Goal: Transaction & Acquisition: Purchase product/service

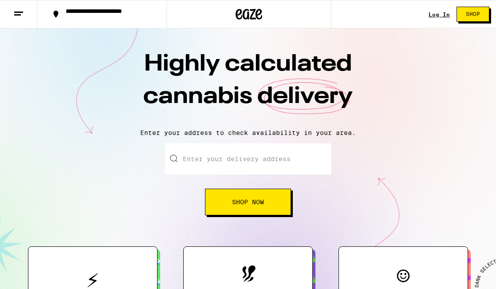
click at [441, 15] on link "Log In" at bounding box center [439, 15] width 21 height 6
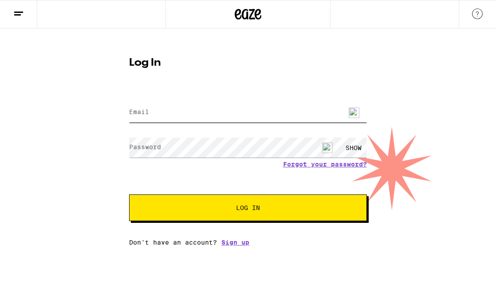
click at [265, 108] on input "Email" at bounding box center [248, 113] width 238 height 20
type input "[PERSON_NAME][EMAIL_ADDRESS][DOMAIN_NAME]"
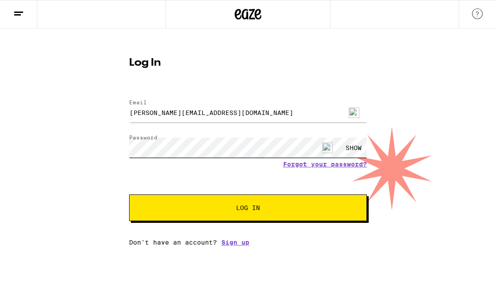
click at [129, 194] on button "Log In" at bounding box center [248, 207] width 238 height 27
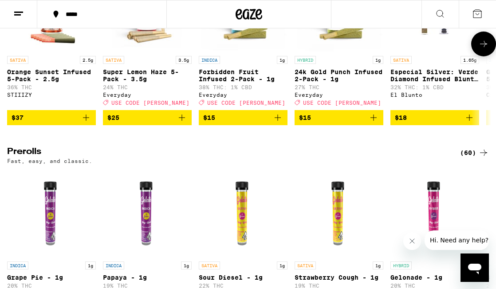
scroll to position [2084, 0]
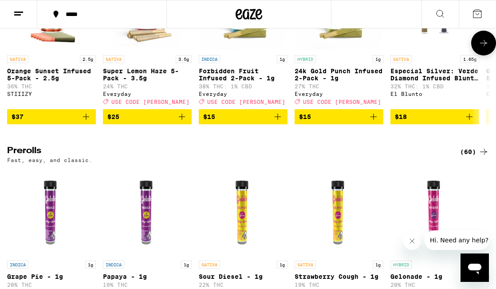
click at [484, 48] on icon at bounding box center [484, 43] width 11 height 11
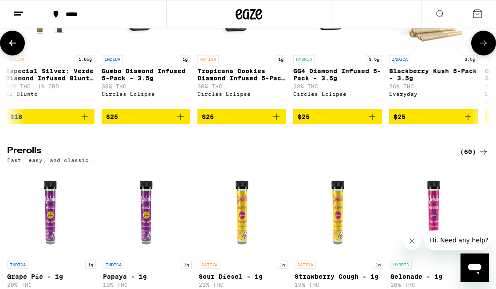
scroll to position [0, 385]
click at [484, 48] on icon at bounding box center [484, 43] width 11 height 11
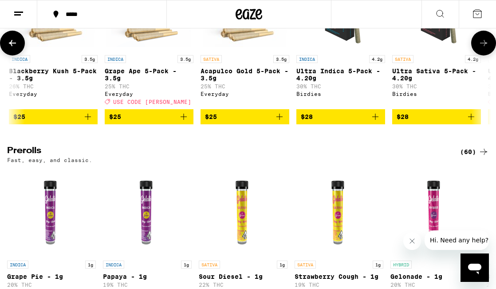
scroll to position [0, 771]
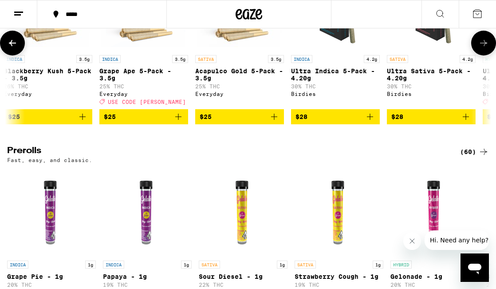
click at [484, 48] on icon at bounding box center [484, 43] width 11 height 11
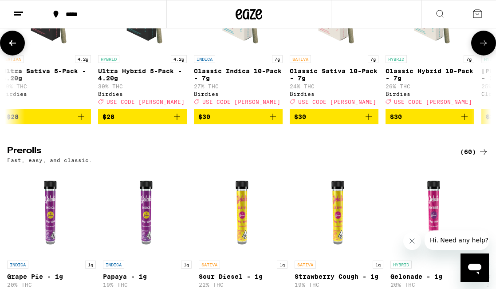
scroll to position [0, 1156]
click at [10, 48] on icon at bounding box center [12, 43] width 11 height 11
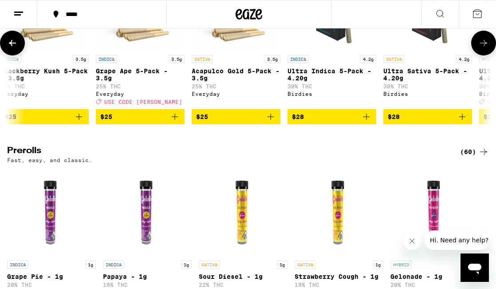
scroll to position [0, 771]
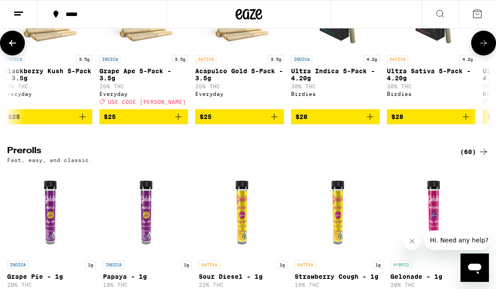
click at [485, 55] on button at bounding box center [483, 43] width 25 height 25
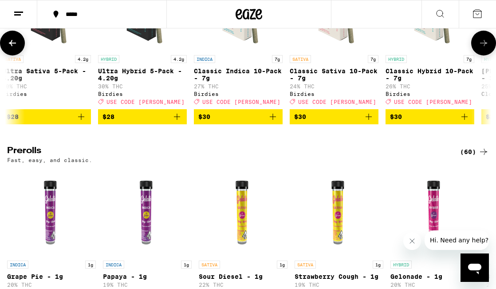
scroll to position [0, 1156]
click at [485, 55] on button at bounding box center [483, 43] width 25 height 25
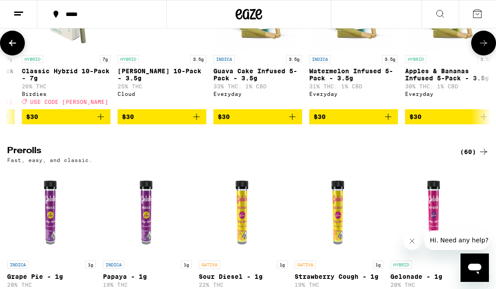
scroll to position [0, 1541]
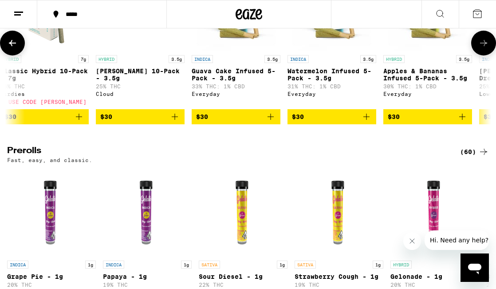
click at [485, 55] on button at bounding box center [483, 43] width 25 height 25
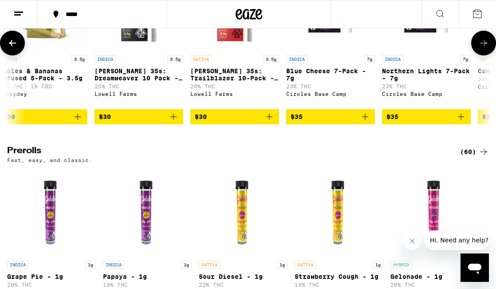
scroll to position [0, 1927]
click at [485, 55] on button at bounding box center [483, 43] width 25 height 25
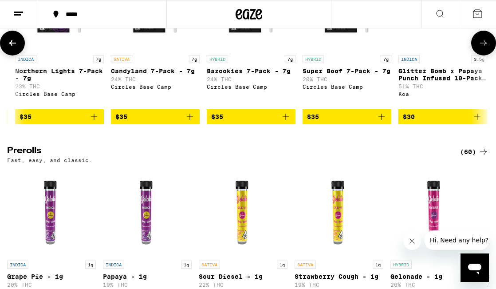
scroll to position [0, 2312]
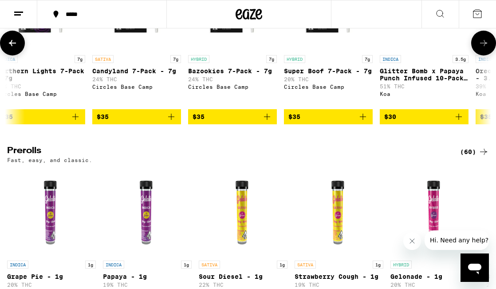
click at [485, 55] on button at bounding box center [483, 43] width 25 height 25
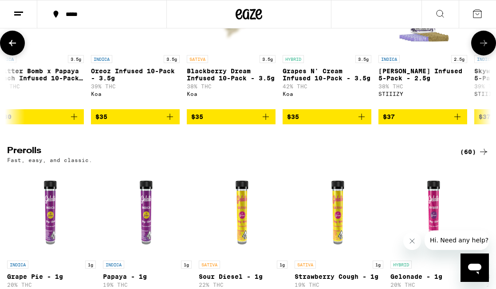
scroll to position [0, 2698]
click at [17, 55] on button at bounding box center [12, 43] width 25 height 25
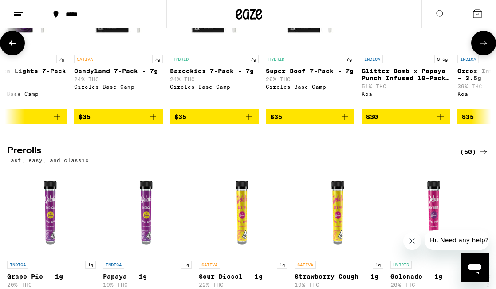
scroll to position [0, 2312]
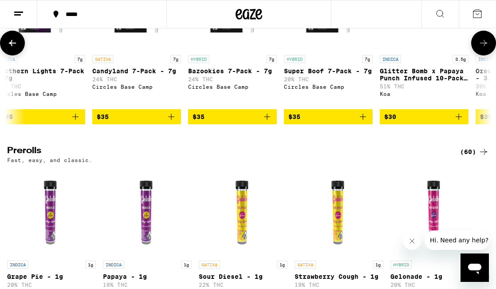
click at [459, 122] on icon "Add to bag" at bounding box center [459, 116] width 11 height 11
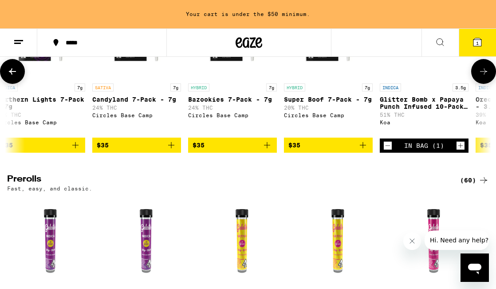
scroll to position [2113, 0]
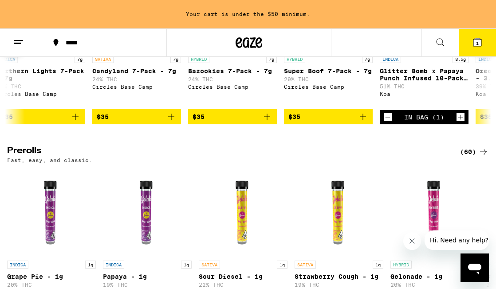
click at [486, 48] on icon at bounding box center [484, 43] width 11 height 11
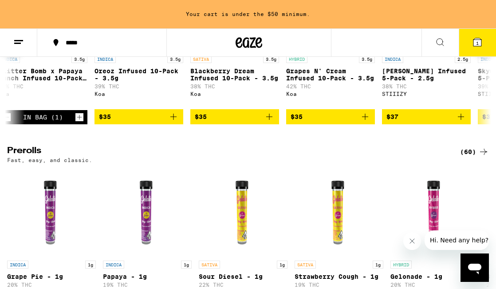
scroll to position [0, 2698]
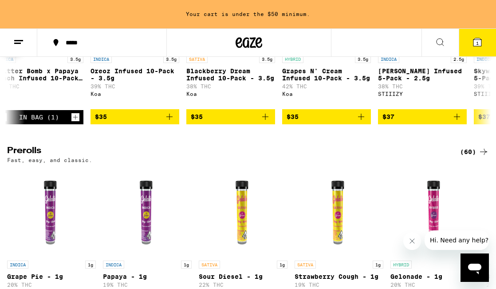
click at [363, 120] on icon "Add to bag" at bounding box center [361, 117] width 6 height 6
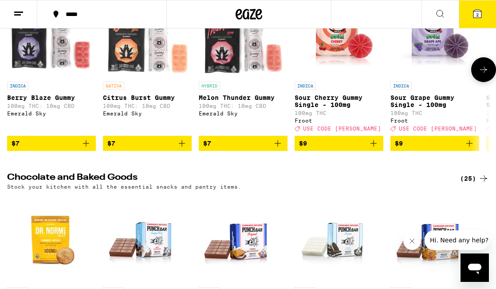
scroll to position [2457, 0]
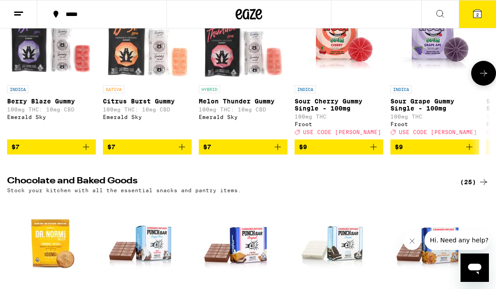
click at [483, 79] on icon at bounding box center [484, 73] width 11 height 11
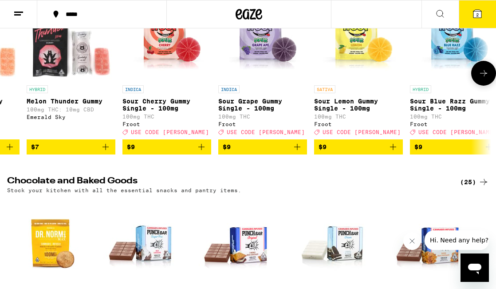
click at [483, 79] on icon at bounding box center [484, 73] width 11 height 11
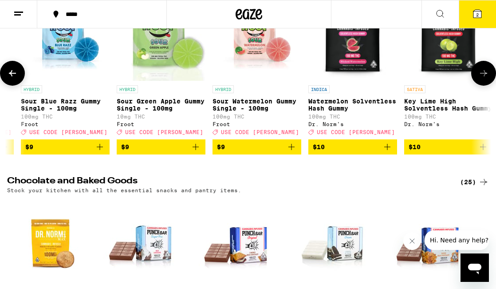
click at [483, 79] on icon at bounding box center [484, 73] width 11 height 11
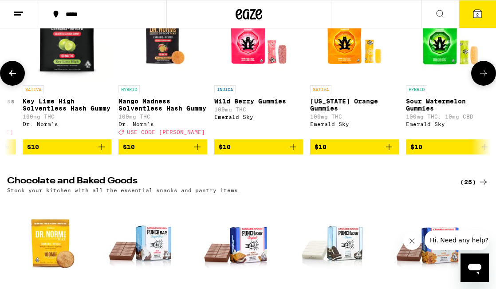
scroll to position [0, 947]
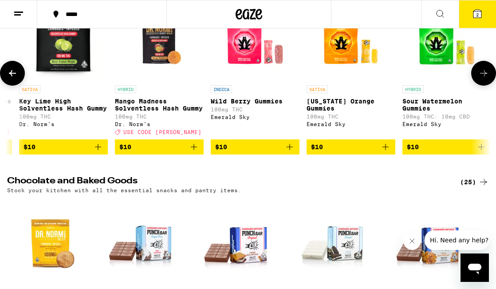
click at [483, 79] on icon at bounding box center [484, 73] width 11 height 11
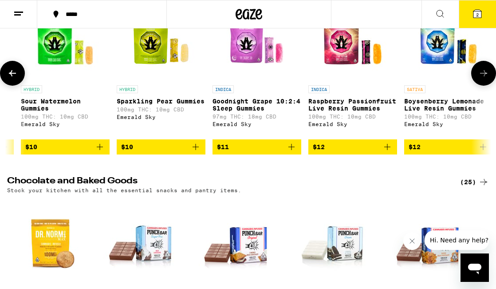
scroll to position [0, 1332]
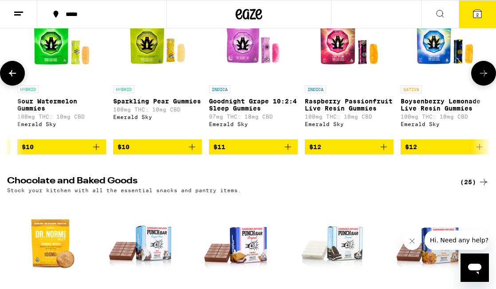
click at [483, 79] on icon at bounding box center [484, 73] width 11 height 11
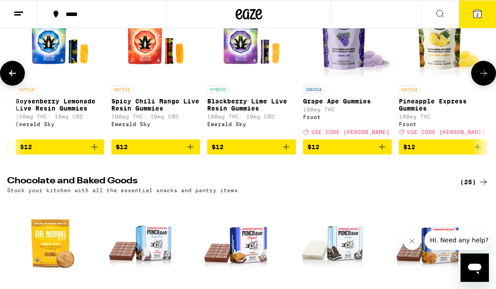
click at [483, 79] on icon at bounding box center [484, 73] width 11 height 11
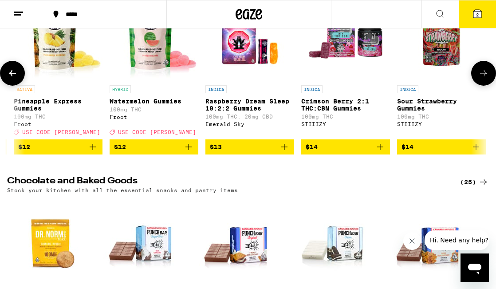
scroll to position [0, 2103]
click at [483, 79] on icon at bounding box center [484, 73] width 11 height 11
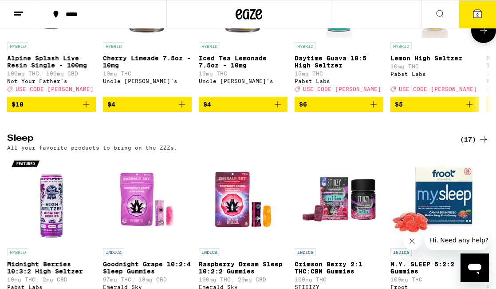
scroll to position [2913, 0]
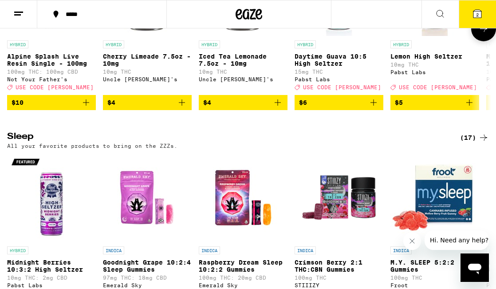
click at [87, 108] on icon "Add to bag" at bounding box center [86, 102] width 11 height 11
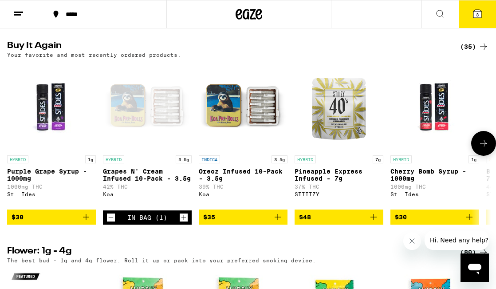
scroll to position [512, 0]
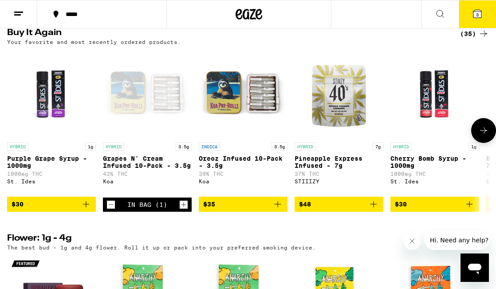
click at [325, 169] on p "Pineapple Express Infused - 7g" at bounding box center [339, 162] width 89 height 14
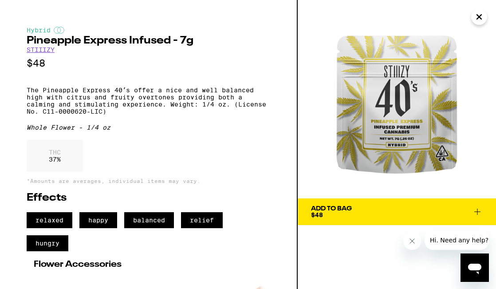
click at [40, 52] on link "STIIIZY" at bounding box center [41, 49] width 28 height 7
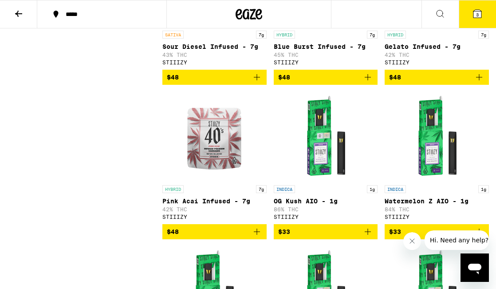
scroll to position [663, 0]
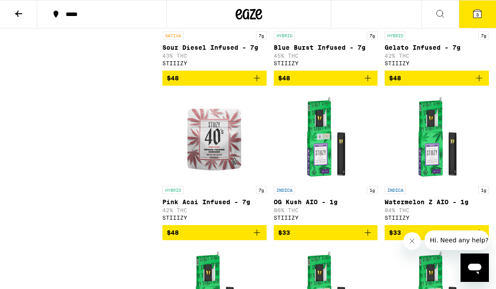
click at [370, 83] on icon "Add to bag" at bounding box center [368, 78] width 11 height 11
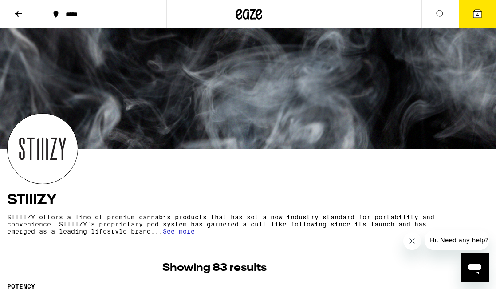
scroll to position [0, 0]
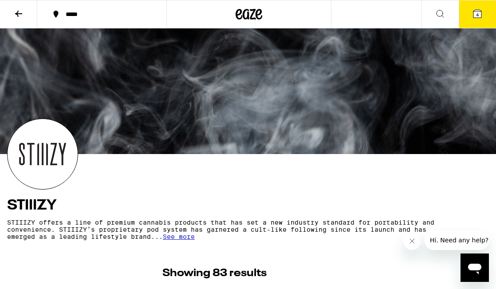
click at [478, 10] on icon at bounding box center [478, 14] width 8 height 8
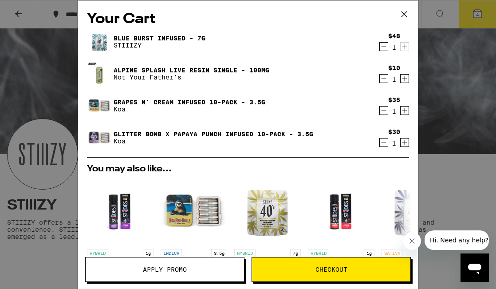
click at [177, 273] on span "Apply Promo" at bounding box center [165, 269] width 44 height 6
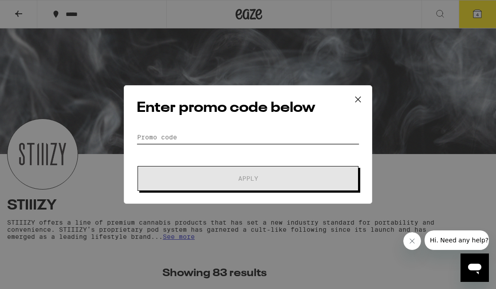
click at [212, 138] on input "Promo Code" at bounding box center [248, 137] width 223 height 13
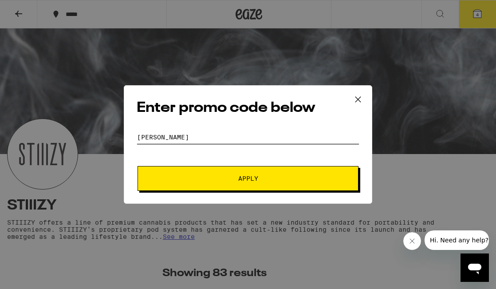
type input "[PERSON_NAME]"
click at [138, 166] on button "Apply" at bounding box center [248, 178] width 221 height 25
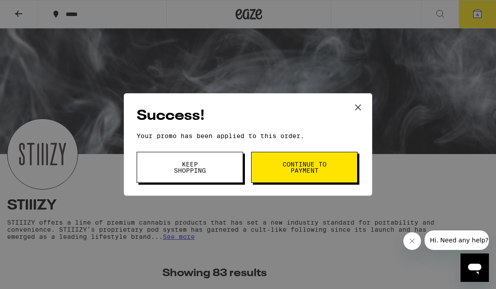
click at [318, 169] on span "Continue to payment" at bounding box center [304, 167] width 45 height 12
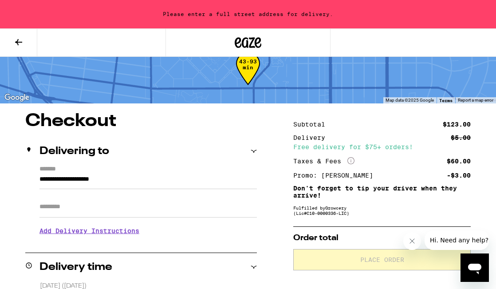
scroll to position [19, 0]
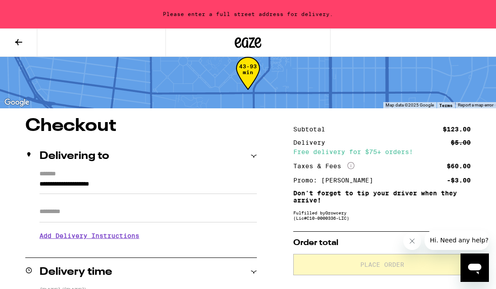
click at [202, 186] on input "**********" at bounding box center [149, 186] width 218 height 15
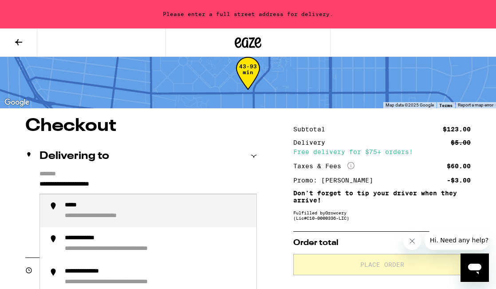
click at [202, 186] on input "**********" at bounding box center [149, 186] width 218 height 15
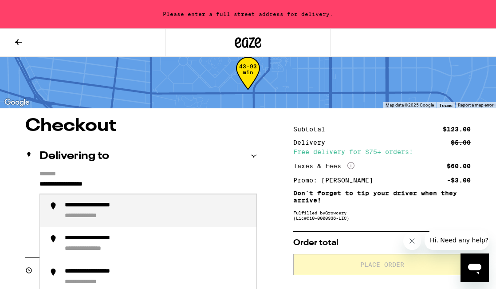
click at [194, 217] on div "**********" at bounding box center [157, 211] width 185 height 19
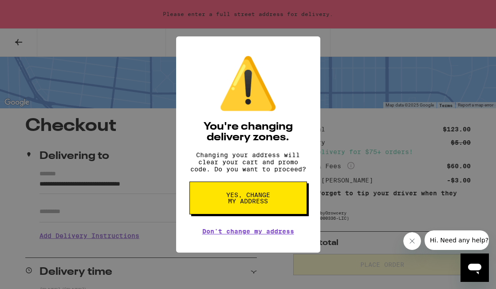
click at [212, 206] on button "Yes, change my address" at bounding box center [249, 198] width 118 height 33
type input "**********"
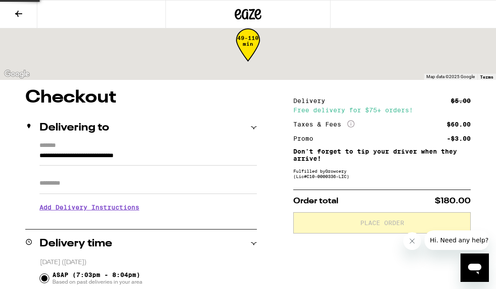
scroll to position [0, 0]
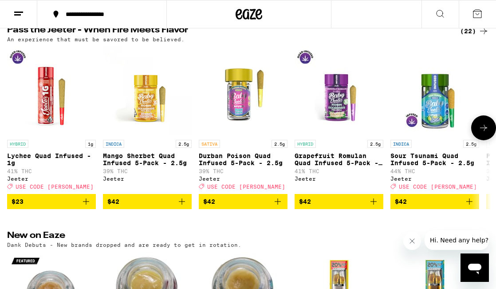
scroll to position [515, 0]
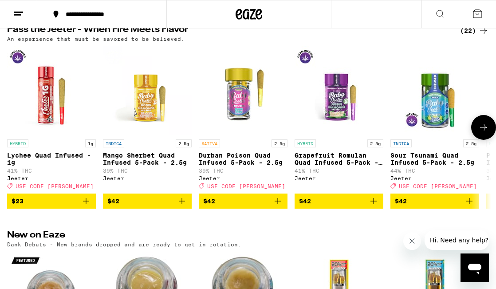
click at [475, 140] on button at bounding box center [483, 127] width 25 height 25
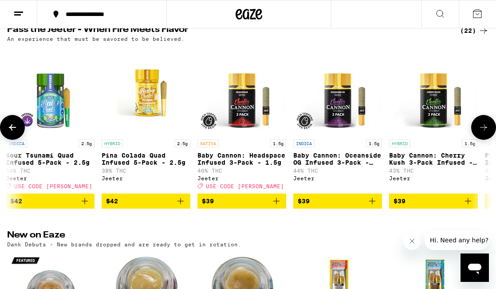
click at [475, 140] on button at bounding box center [483, 127] width 25 height 25
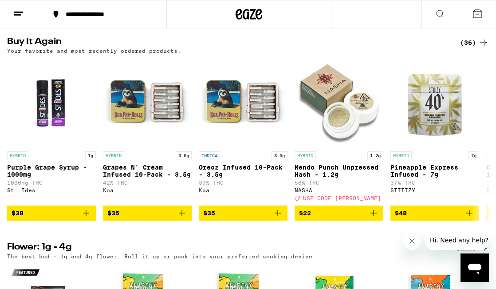
scroll to position [916, 0]
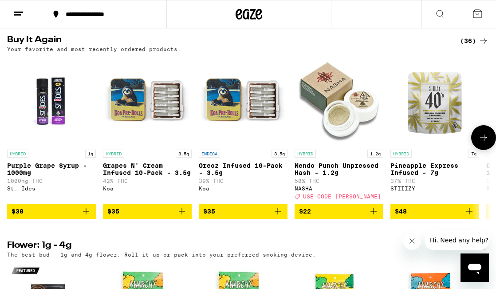
click at [485, 143] on icon at bounding box center [484, 137] width 11 height 11
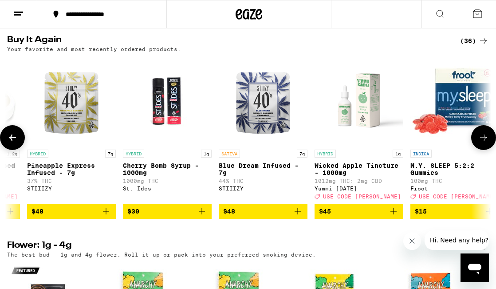
scroll to position [0, 385]
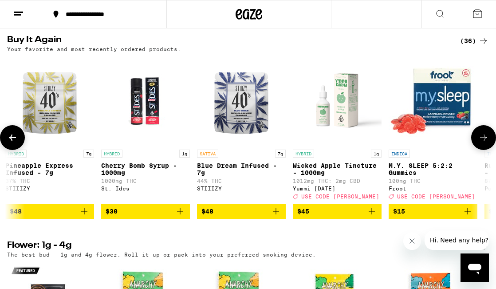
click at [56, 176] on p "Pineapple Express Infused - 7g" at bounding box center [49, 169] width 89 height 14
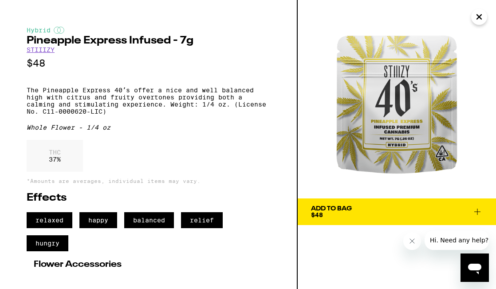
click at [38, 53] on link "STIIIZY" at bounding box center [41, 49] width 28 height 7
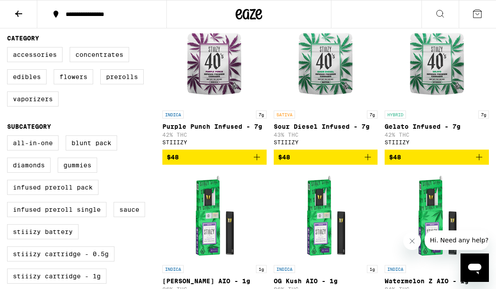
scroll to position [441, 0]
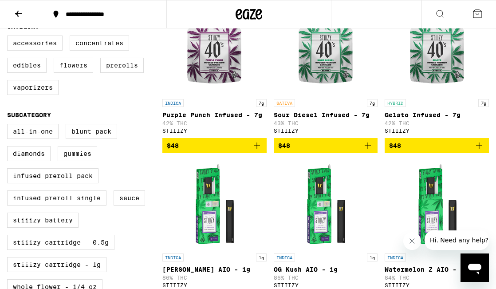
click at [478, 151] on icon "Add to bag" at bounding box center [479, 145] width 11 height 11
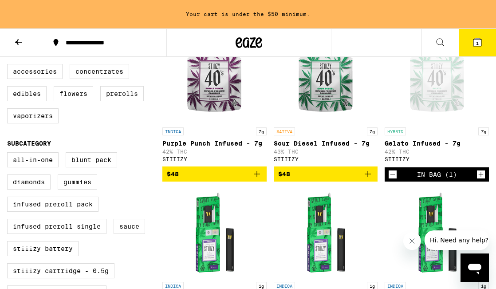
scroll to position [470, 0]
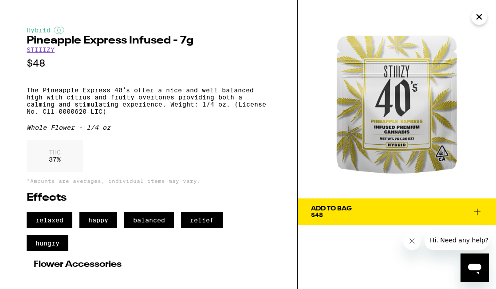
click at [482, 18] on icon "Close" at bounding box center [479, 16] width 11 height 13
click at [476, 24] on div "Your cart is under the $50 minimum." at bounding box center [248, 14] width 496 height 28
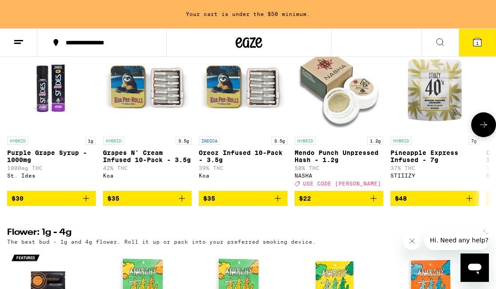
scroll to position [958, 0]
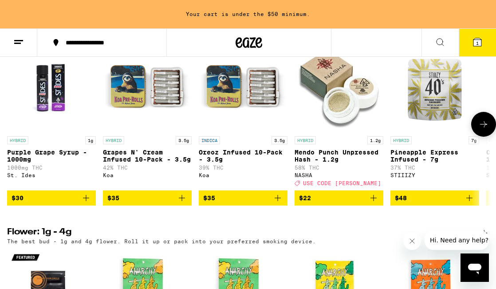
click at [182, 203] on icon "Add to bag" at bounding box center [182, 198] width 11 height 11
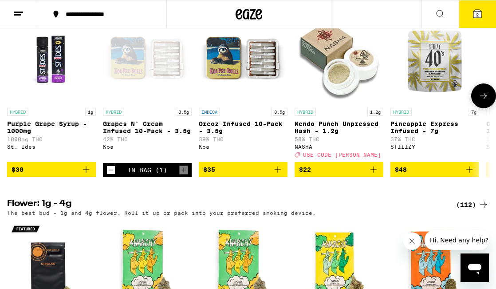
scroll to position [929, 0]
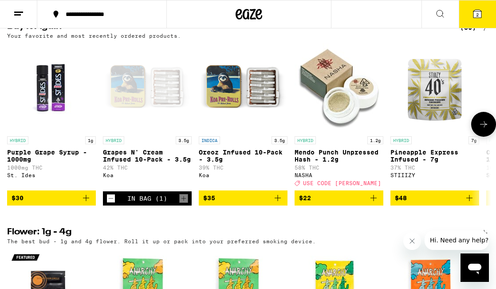
click at [494, 137] on button at bounding box center [483, 124] width 25 height 25
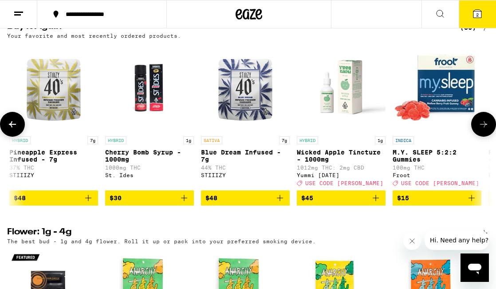
scroll to position [0, 385]
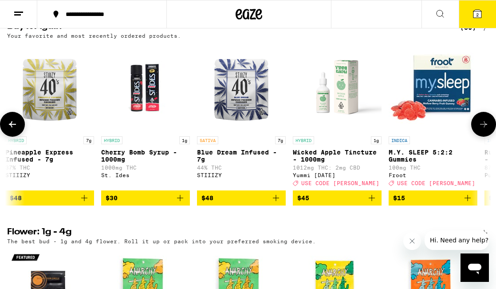
click at [373, 203] on icon "Add to bag" at bounding box center [372, 198] width 11 height 11
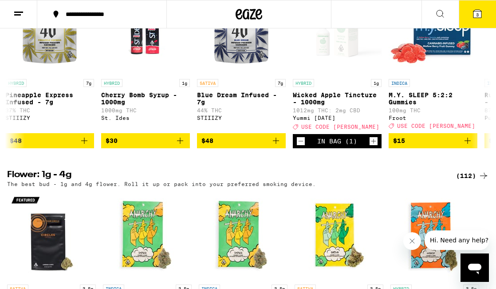
scroll to position [990, 0]
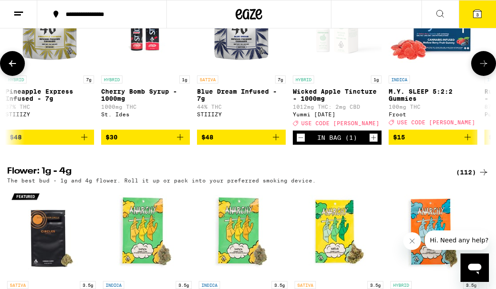
click at [477, 76] on button at bounding box center [483, 63] width 25 height 25
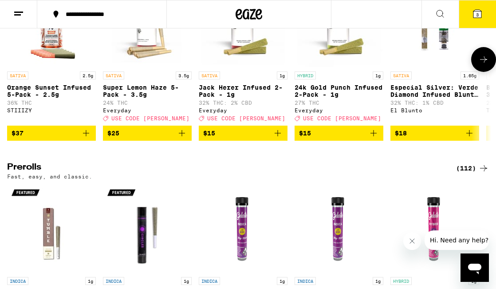
scroll to position [2488, 0]
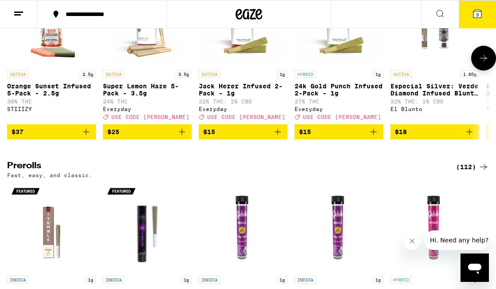
click at [485, 71] on button at bounding box center [483, 58] width 25 height 25
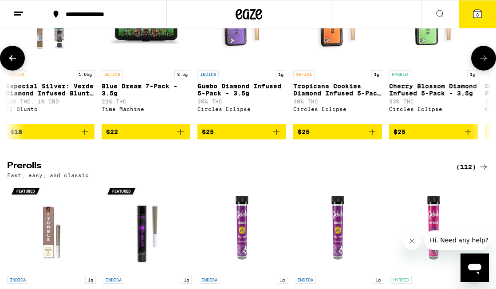
scroll to position [0, 385]
click at [485, 71] on button at bounding box center [483, 58] width 25 height 25
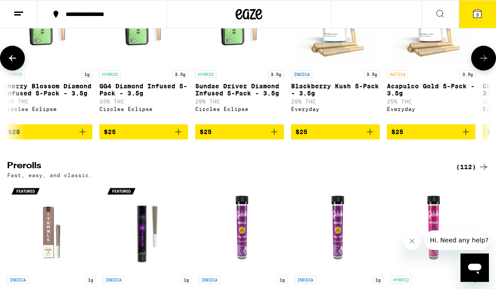
click at [485, 71] on button at bounding box center [483, 58] width 25 height 25
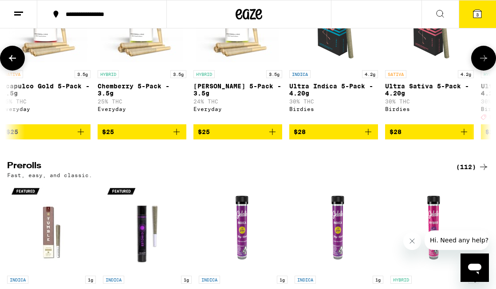
click at [485, 71] on button at bounding box center [483, 58] width 25 height 25
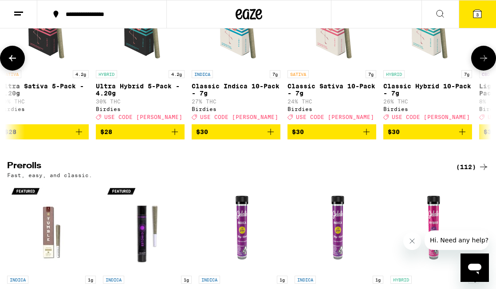
click at [485, 71] on button at bounding box center [483, 58] width 25 height 25
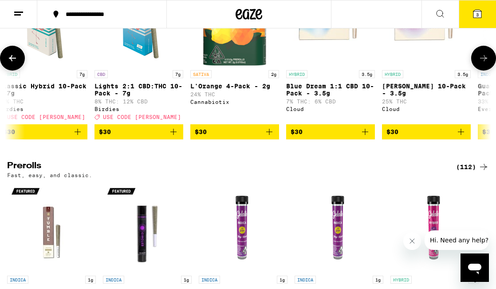
scroll to position [0, 1927]
click at [485, 71] on button at bounding box center [483, 58] width 25 height 25
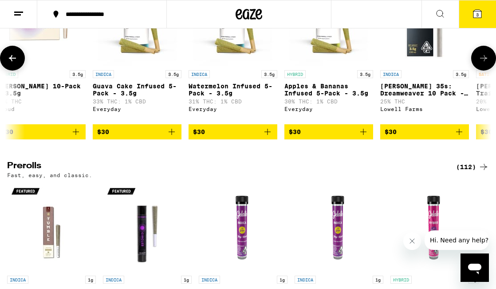
scroll to position [0, 2312]
click at [485, 71] on button at bounding box center [483, 58] width 25 height 25
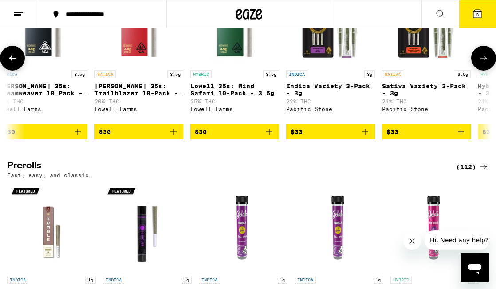
scroll to position [0, 2698]
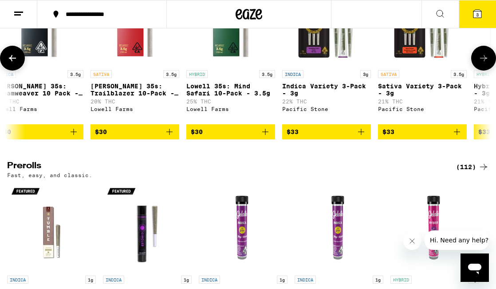
click at [485, 71] on button at bounding box center [483, 58] width 25 height 25
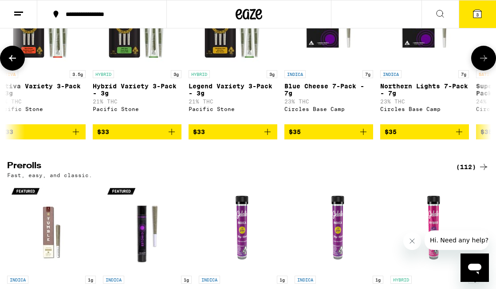
scroll to position [0, 3083]
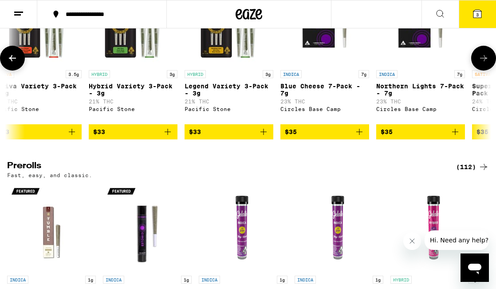
click at [485, 71] on button at bounding box center [483, 58] width 25 height 25
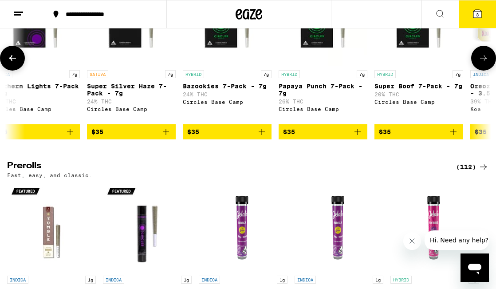
click at [485, 71] on button at bounding box center [483, 58] width 25 height 25
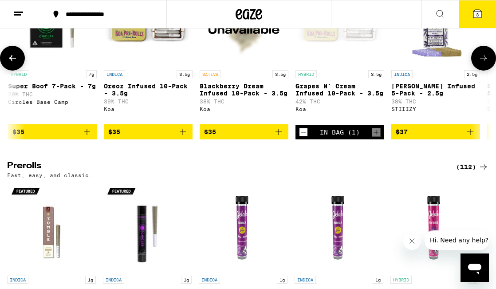
scroll to position [0, 3854]
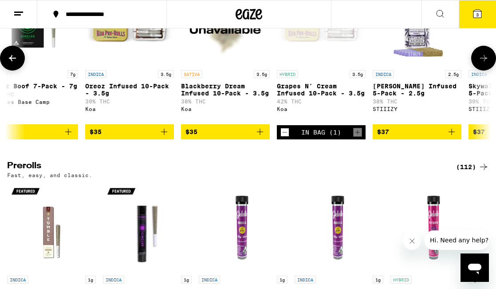
click at [485, 71] on button at bounding box center [483, 58] width 25 height 25
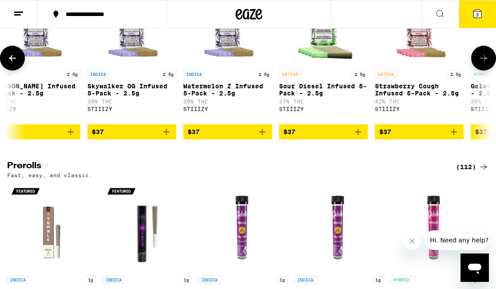
scroll to position [0, 4239]
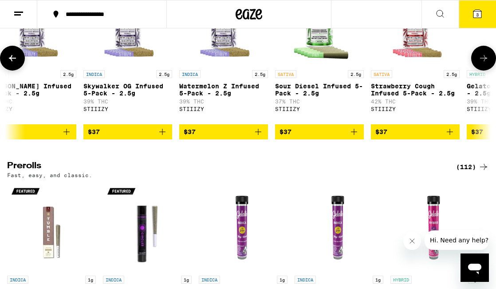
click at [485, 71] on button at bounding box center [483, 58] width 25 height 25
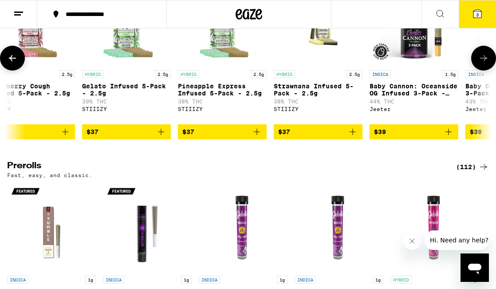
scroll to position [0, 4624]
click at [485, 71] on button at bounding box center [483, 58] width 25 height 25
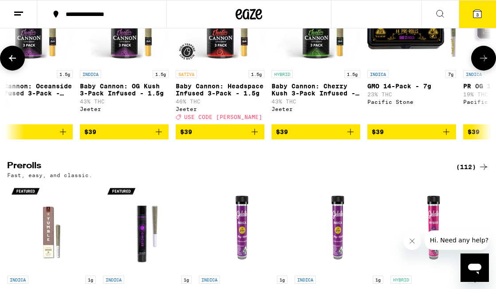
click at [485, 71] on button at bounding box center [483, 58] width 25 height 25
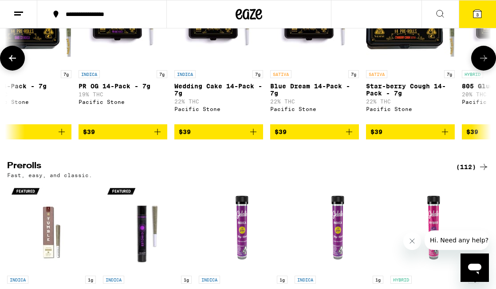
scroll to position [0, 5395]
click at [485, 71] on button at bounding box center [483, 58] width 25 height 25
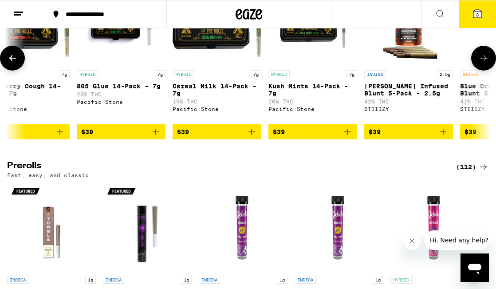
scroll to position [0, 5780]
click at [485, 71] on button at bounding box center [483, 58] width 25 height 25
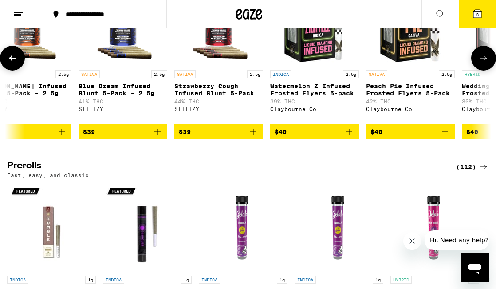
scroll to position [0, 6166]
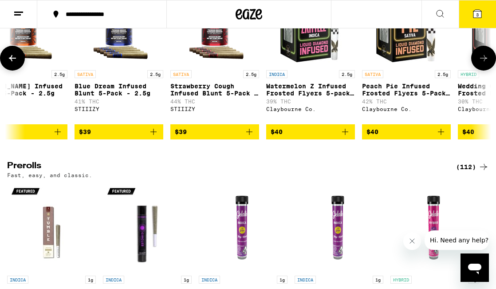
click at [485, 71] on button at bounding box center [483, 58] width 25 height 25
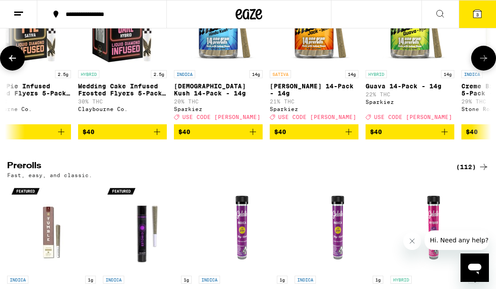
scroll to position [0, 6551]
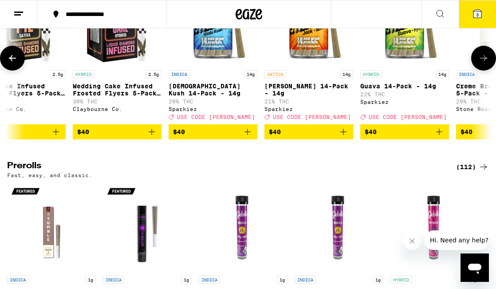
click at [486, 71] on button at bounding box center [483, 58] width 25 height 25
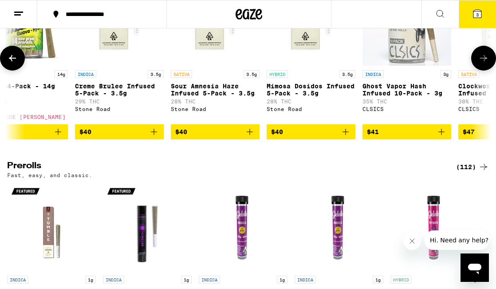
scroll to position [0, 6937]
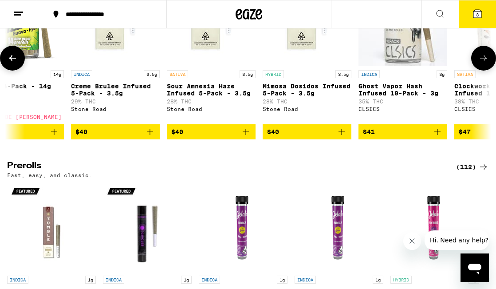
click at [486, 71] on button at bounding box center [483, 58] width 25 height 25
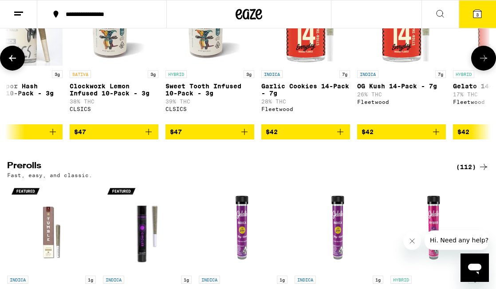
scroll to position [0, 7322]
click at [486, 71] on button at bounding box center [483, 58] width 25 height 25
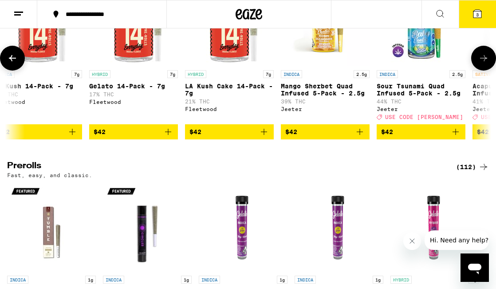
scroll to position [0, 7707]
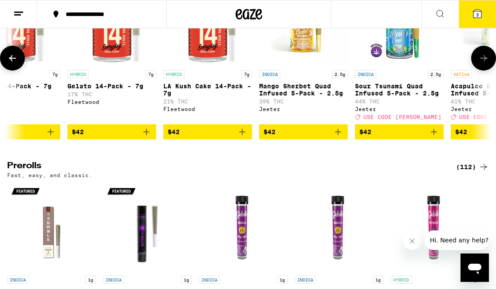
click at [486, 71] on button at bounding box center [483, 58] width 25 height 25
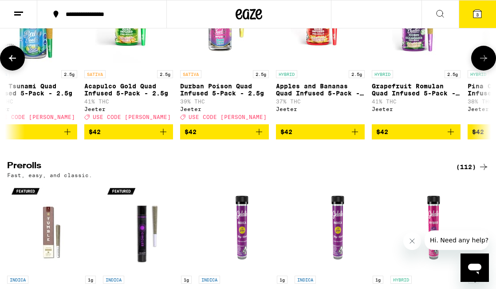
scroll to position [0, 8093]
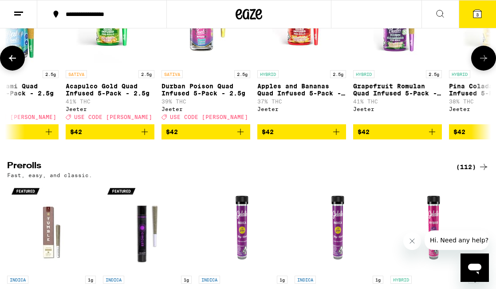
click at [486, 71] on button at bounding box center [483, 58] width 25 height 25
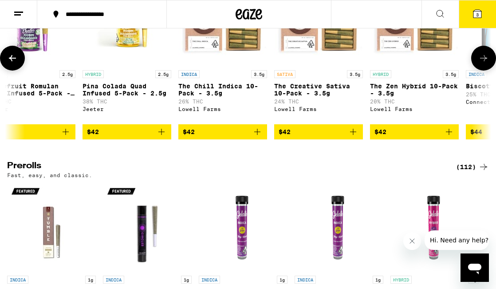
scroll to position [0, 8478]
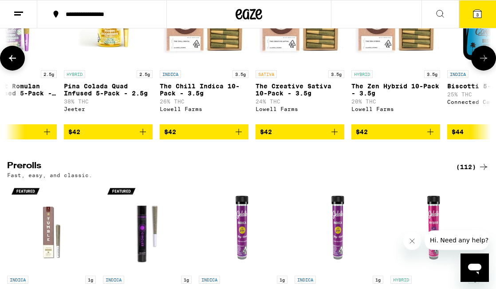
click at [486, 71] on button at bounding box center [483, 58] width 25 height 25
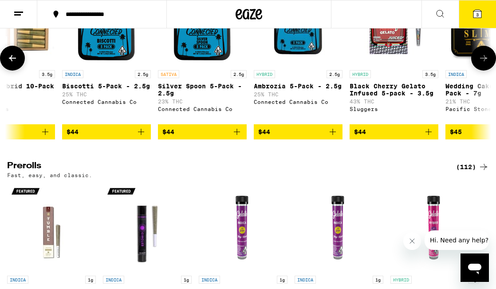
click at [486, 71] on button at bounding box center [483, 58] width 25 height 25
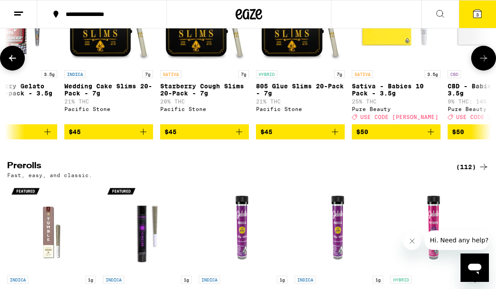
scroll to position [0, 9249]
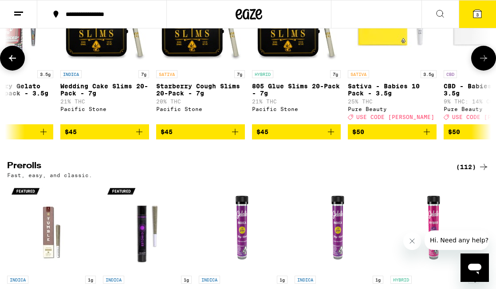
click at [486, 71] on button at bounding box center [483, 58] width 25 height 25
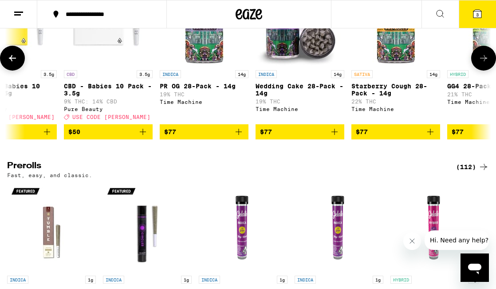
scroll to position [0, 9634]
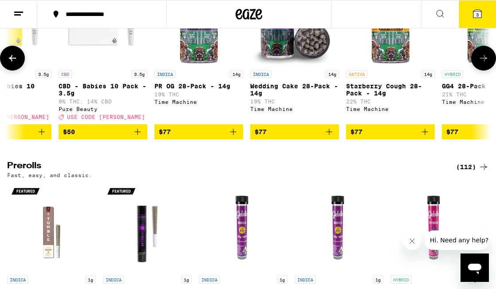
click at [486, 71] on button at bounding box center [483, 58] width 25 height 25
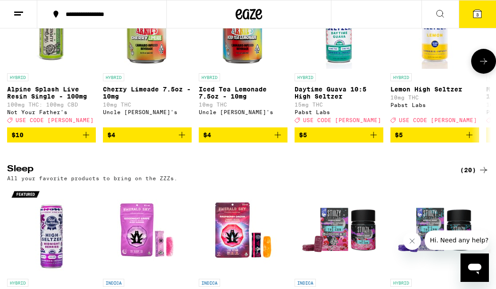
scroll to position [3304, 0]
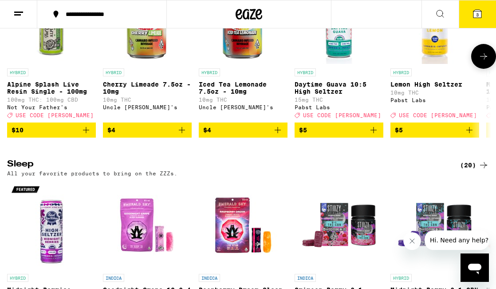
click at [87, 135] on icon "Add to bag" at bounding box center [86, 130] width 11 height 11
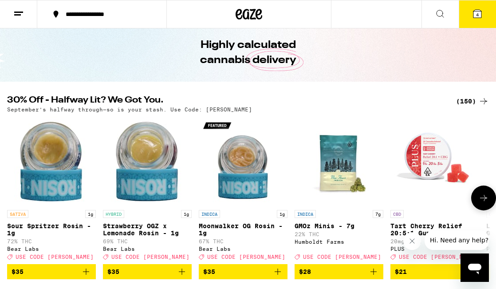
scroll to position [0, 0]
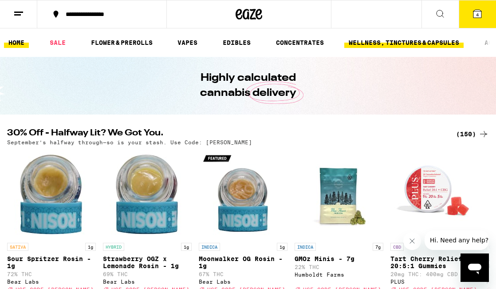
click at [364, 47] on link "WELLNESS, TINCTURES & CAPSULES" at bounding box center [404, 42] width 119 height 11
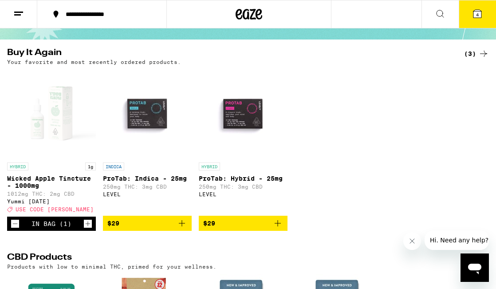
scroll to position [83, 0]
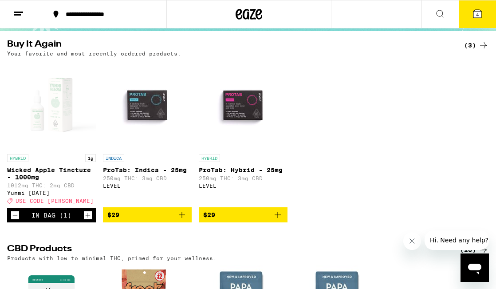
click at [476, 23] on button "4" at bounding box center [477, 14] width 37 height 28
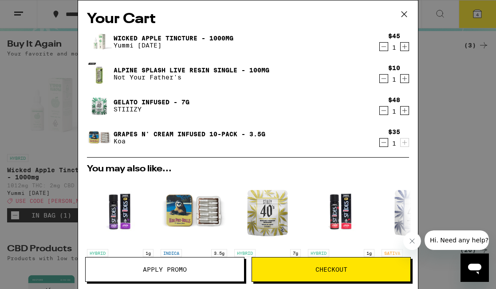
click at [158, 269] on span "Apply Promo" at bounding box center [165, 269] width 44 height 6
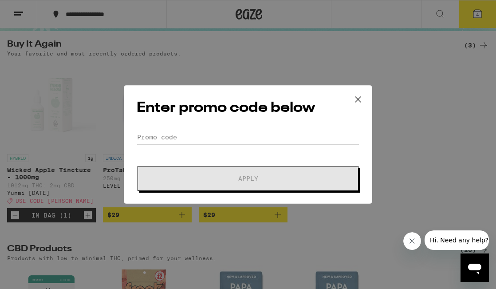
click at [219, 132] on input "Promo Code" at bounding box center [248, 137] width 223 height 13
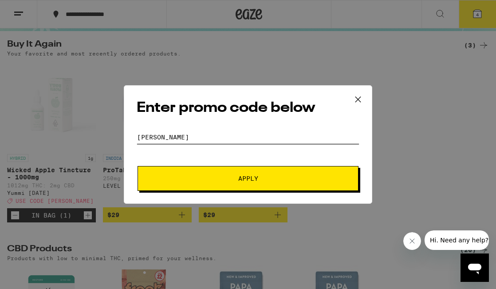
type input "[PERSON_NAME]"
click at [138, 166] on button "Apply" at bounding box center [248, 178] width 221 height 25
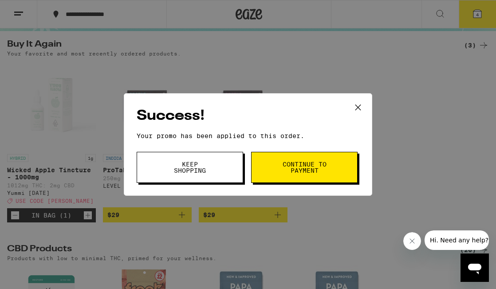
click at [295, 176] on button "Continue to payment" at bounding box center [304, 167] width 107 height 31
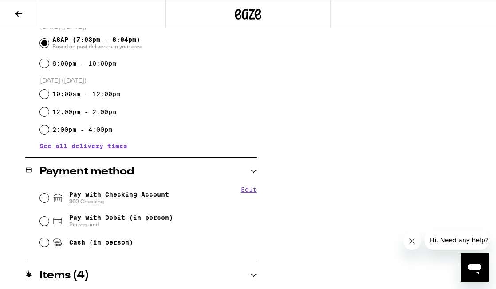
scroll to position [284, 0]
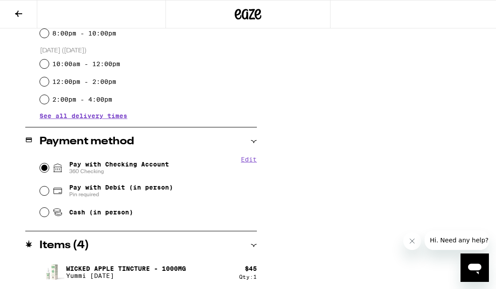
click at [44, 170] on input "Pay with Checking Account 360 Checking" at bounding box center [44, 167] width 9 height 9
radio input "true"
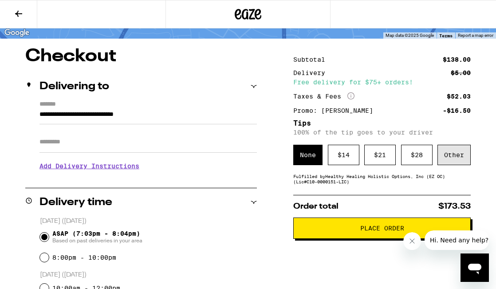
scroll to position [66, 0]
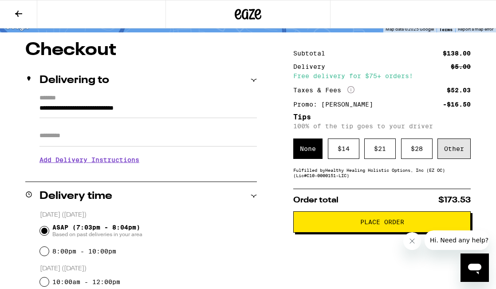
click at [456, 157] on div "Other" at bounding box center [454, 149] width 33 height 20
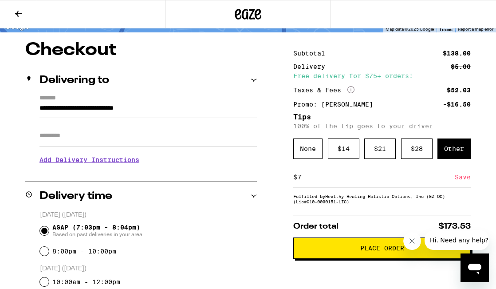
type input "7"
click at [466, 178] on div "Save" at bounding box center [463, 177] width 16 height 20
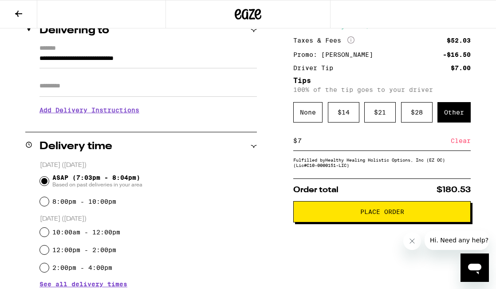
scroll to position [116, 0]
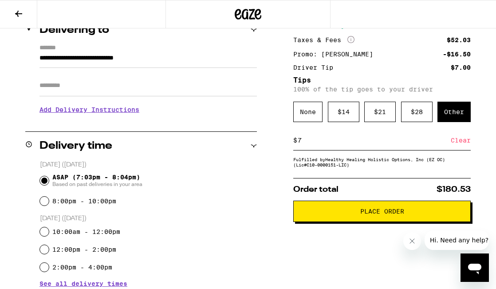
click at [392, 151] on div "$ 7 Clear" at bounding box center [382, 141] width 178 height 20
click at [416, 144] on input "7" at bounding box center [374, 140] width 154 height 8
type input "10"
click at [468, 148] on div "Save" at bounding box center [463, 141] width 16 height 20
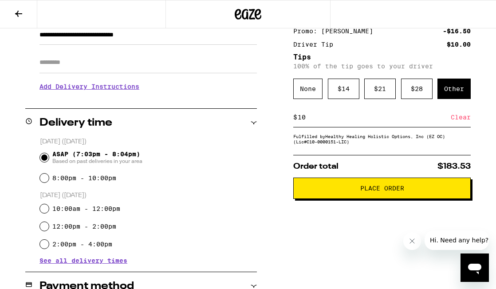
scroll to position [142, 0]
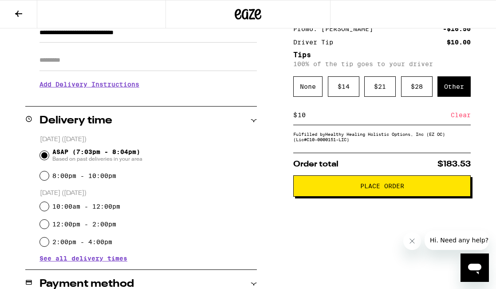
click at [426, 194] on button "Place Order" at bounding box center [382, 185] width 178 height 21
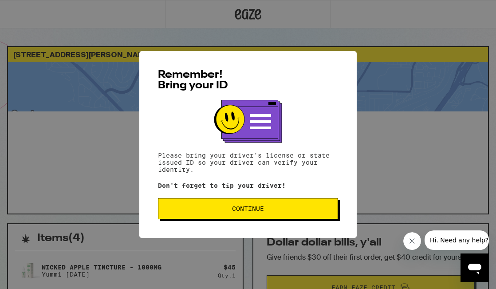
click at [320, 215] on button "Continue" at bounding box center [248, 208] width 180 height 21
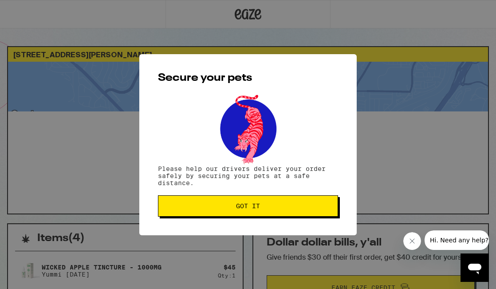
click at [320, 215] on button "Got it" at bounding box center [248, 205] width 180 height 21
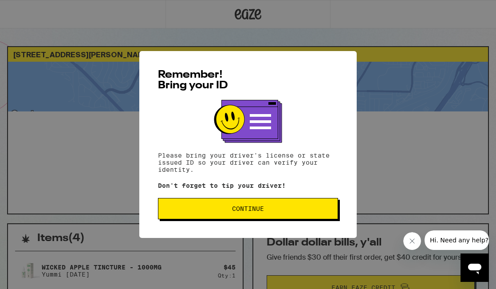
click at [182, 215] on button "Continue" at bounding box center [248, 208] width 180 height 21
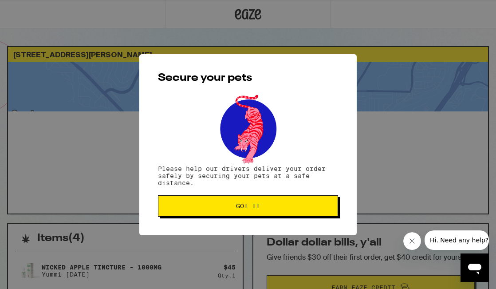
click at [182, 215] on button "Got it" at bounding box center [248, 205] width 180 height 21
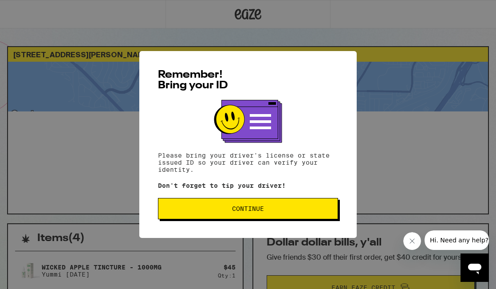
click at [259, 205] on button "Continue" at bounding box center [248, 208] width 180 height 21
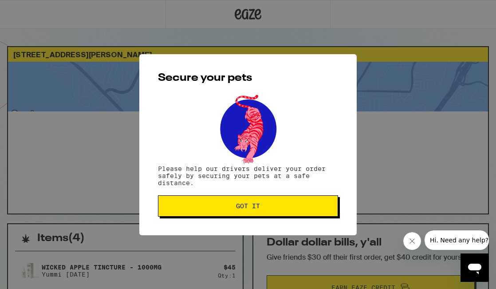
click at [259, 205] on span "Got it" at bounding box center [248, 206] width 24 height 6
